Goal: Transaction & Acquisition: Purchase product/service

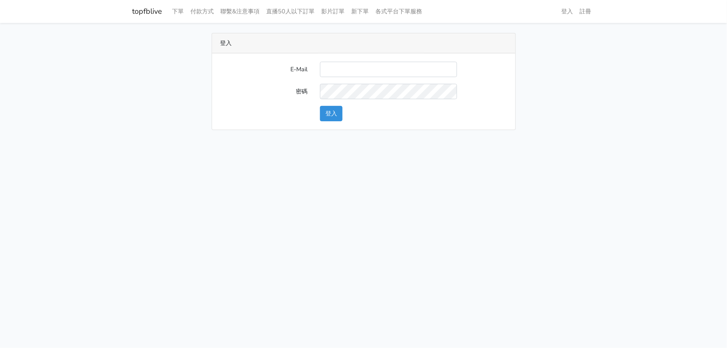
type input "hommyjewelry@gmail.com"
click at [328, 113] on button "登入" at bounding box center [331, 113] width 23 height 15
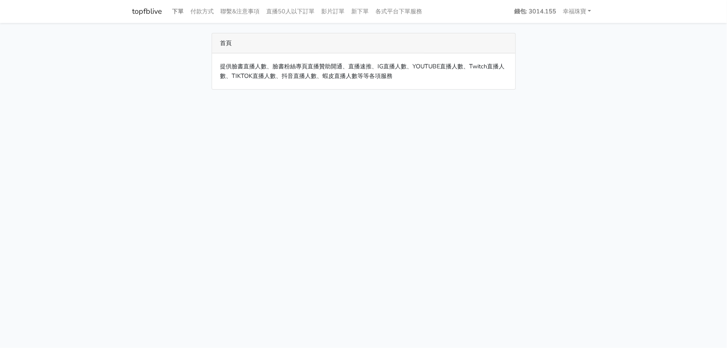
click at [175, 9] on link "下單" at bounding box center [178, 11] width 18 height 16
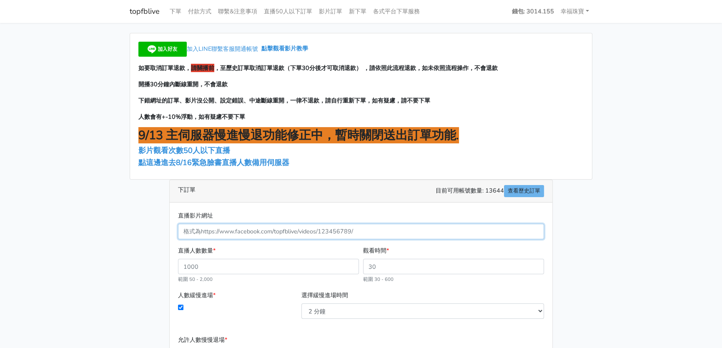
click at [203, 231] on input "直播影片網址" at bounding box center [361, 231] width 366 height 15
click at [387, 233] on input "直播影片網址" at bounding box center [361, 231] width 366 height 15
paste input "[URL][DOMAIN_NAME]"
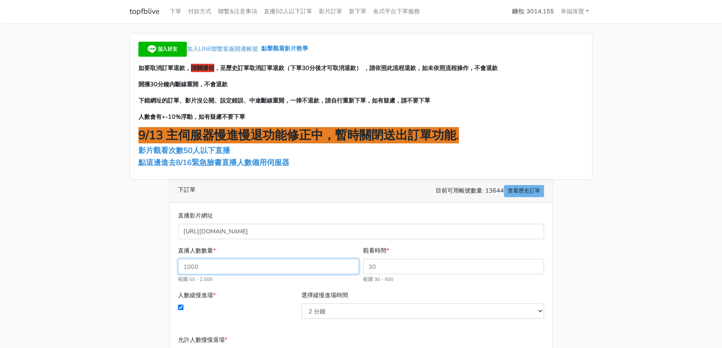
type input "1839685486619899"
click at [215, 263] on input "直播人數數量 *" at bounding box center [268, 266] width 181 height 15
type input "500"
click at [406, 264] on input "觀看時間 *" at bounding box center [453, 266] width 181 height 15
type input "120"
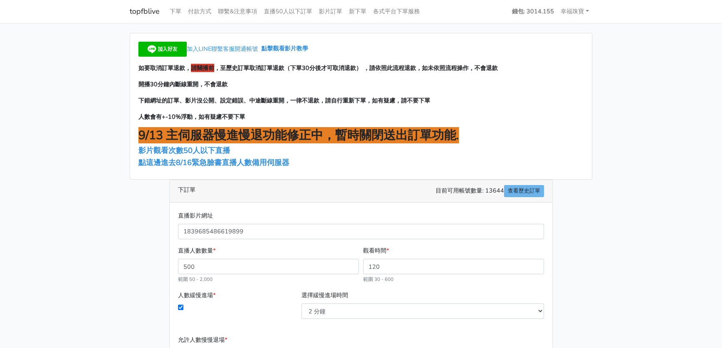
type input "1380.000"
click at [670, 103] on main "加入LINE聯繫客服開通帳號 點擊觀看影片教學 如要取消訂單退款， 請關播前 ，至歷史訂單取消訂單退款（下單30分後才可取消退款） ，請依照此流程退款，如未依…" at bounding box center [361, 240] width 722 height 435
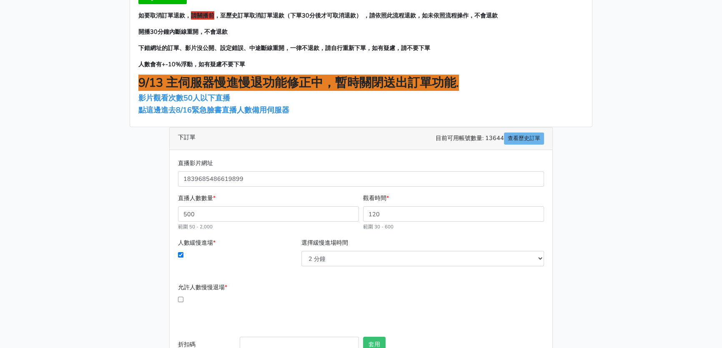
scroll to position [109, 0]
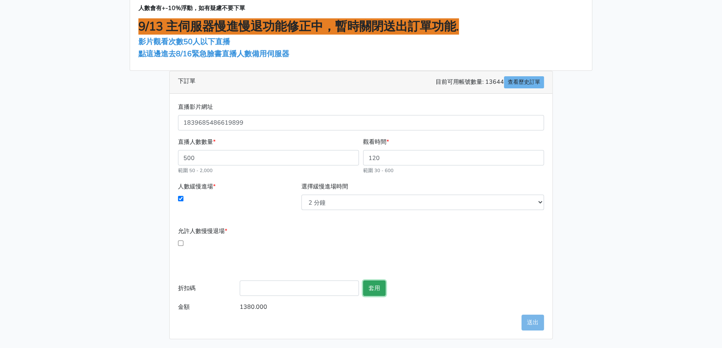
click at [375, 284] on button "套用" at bounding box center [374, 287] width 23 height 15
click at [256, 52] on span "點這邊進去8/16緊急臉書直播人數備用伺服器" at bounding box center [213, 54] width 151 height 10
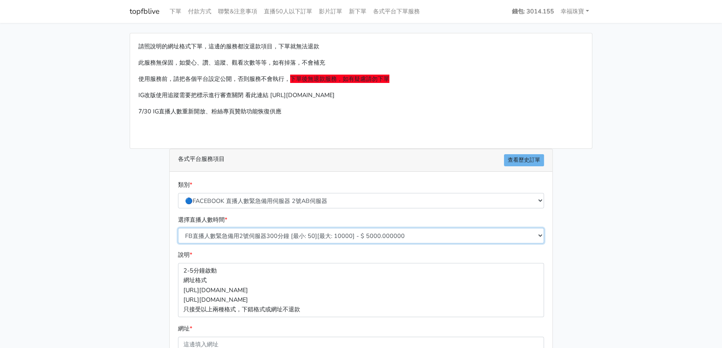
click at [268, 233] on select "FB直播人數緊急備用2號伺服器300分鐘 [最小: 50][最大: 10000] - $ 5000.000000 FB直播人數緊急備用2號伺服器60分鐘 [最…" at bounding box center [361, 235] width 366 height 15
select select "575"
click at [178, 228] on select "FB直播人數緊急備用2號伺服器300分鐘 [最小: 50][最大: 10000] - $ 5000.000000 FB直播人數緊急備用2號伺服器60分鐘 [最…" at bounding box center [361, 235] width 366 height 15
click at [242, 270] on p "2-5分鐘啟動 網址格式 [URL][DOMAIN_NAME] [URL][DOMAIN_NAME] 只接受以上兩種格式，下錯格式或網址不退款" at bounding box center [361, 290] width 366 height 54
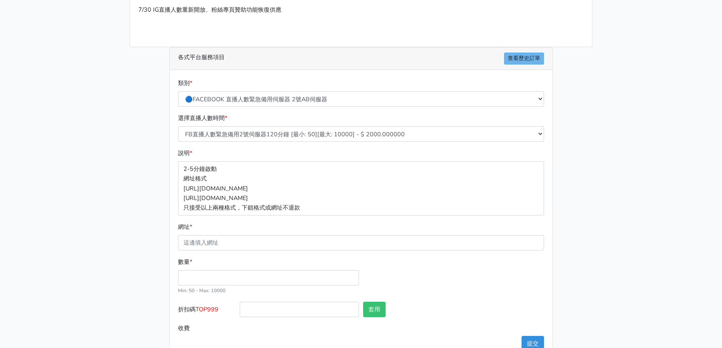
scroll to position [123, 0]
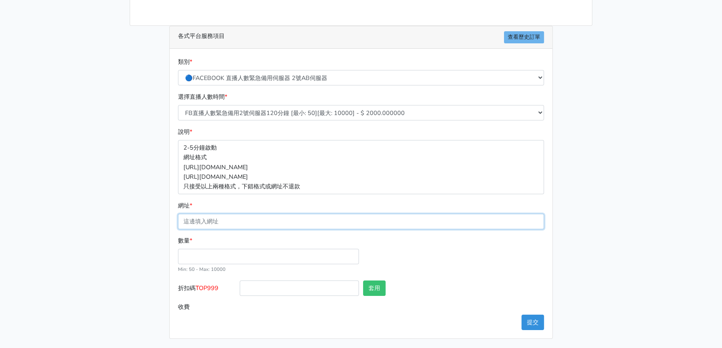
click at [222, 217] on input "網址 *" at bounding box center [361, 221] width 366 height 15
paste input "[URL][DOMAIN_NAME]"
type input "[URL][DOMAIN_NAME]"
click at [193, 254] on input "數量 *" at bounding box center [268, 256] width 181 height 15
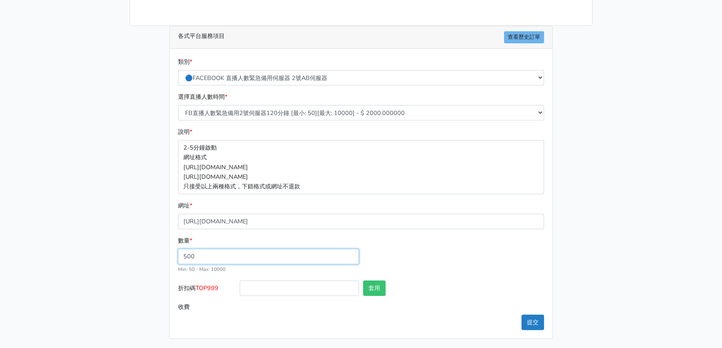
type input "500"
type input "1000.000"
click at [533, 321] on button "提交" at bounding box center [532, 322] width 23 height 15
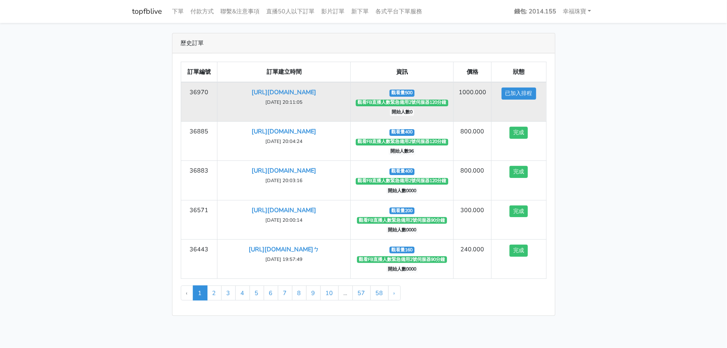
drag, startPoint x: 458, startPoint y: 90, endPoint x: 491, endPoint y: 95, distance: 33.4
click at [491, 95] on td "1000.000" at bounding box center [472, 102] width 38 height 40
